Goal: Complete application form

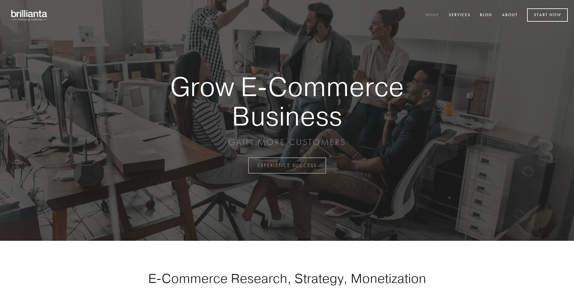
scroll to position [1627, 0]
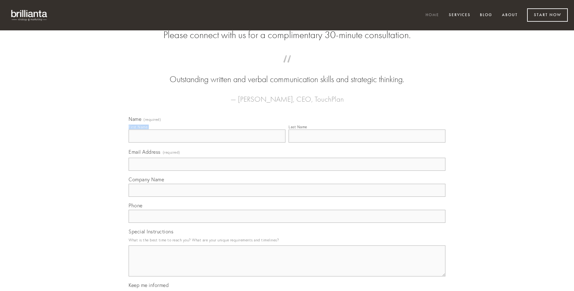
type input "[PERSON_NAME]"
click at [367, 143] on input "Last Name" at bounding box center [366, 136] width 157 height 13
type input "[PERSON_NAME]"
click at [287, 171] on input "Email Address (required)" at bounding box center [286, 164] width 317 height 13
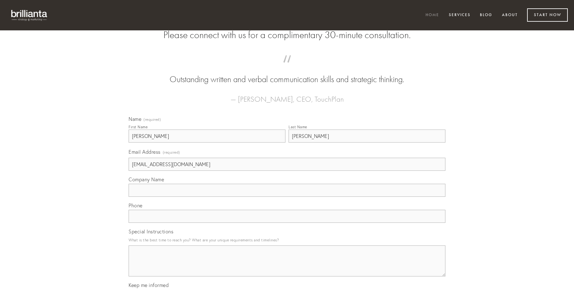
type input "[EMAIL_ADDRESS][DOMAIN_NAME]"
click at [287, 197] on input "Company Name" at bounding box center [286, 190] width 317 height 13
type input "suppono"
click at [287, 223] on input "text" at bounding box center [286, 216] width 317 height 13
click at [287, 267] on textarea "Special Instructions" at bounding box center [286, 261] width 317 height 31
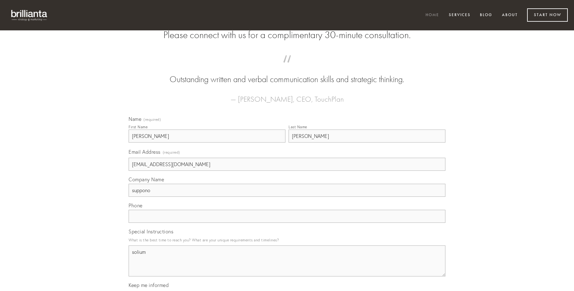
type textarea "solium"
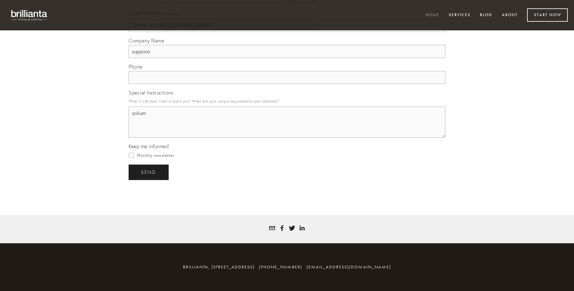
click at [149, 172] on span "send" at bounding box center [148, 173] width 15 height 6
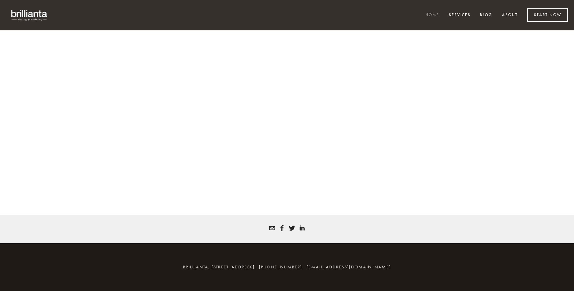
scroll to position [1619, 0]
